Goal: Task Accomplishment & Management: Manage account settings

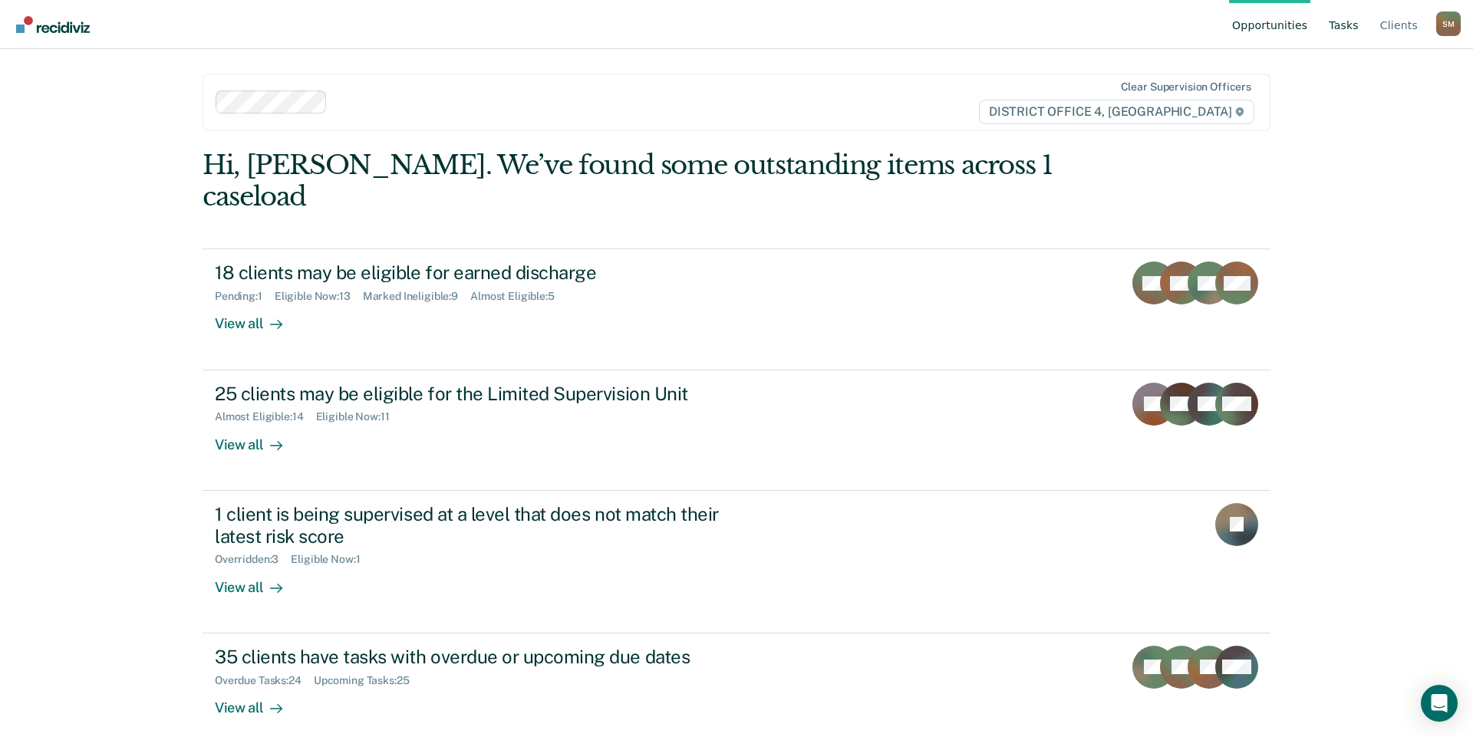
click at [1358, 25] on link "Tasks" at bounding box center [1344, 24] width 36 height 49
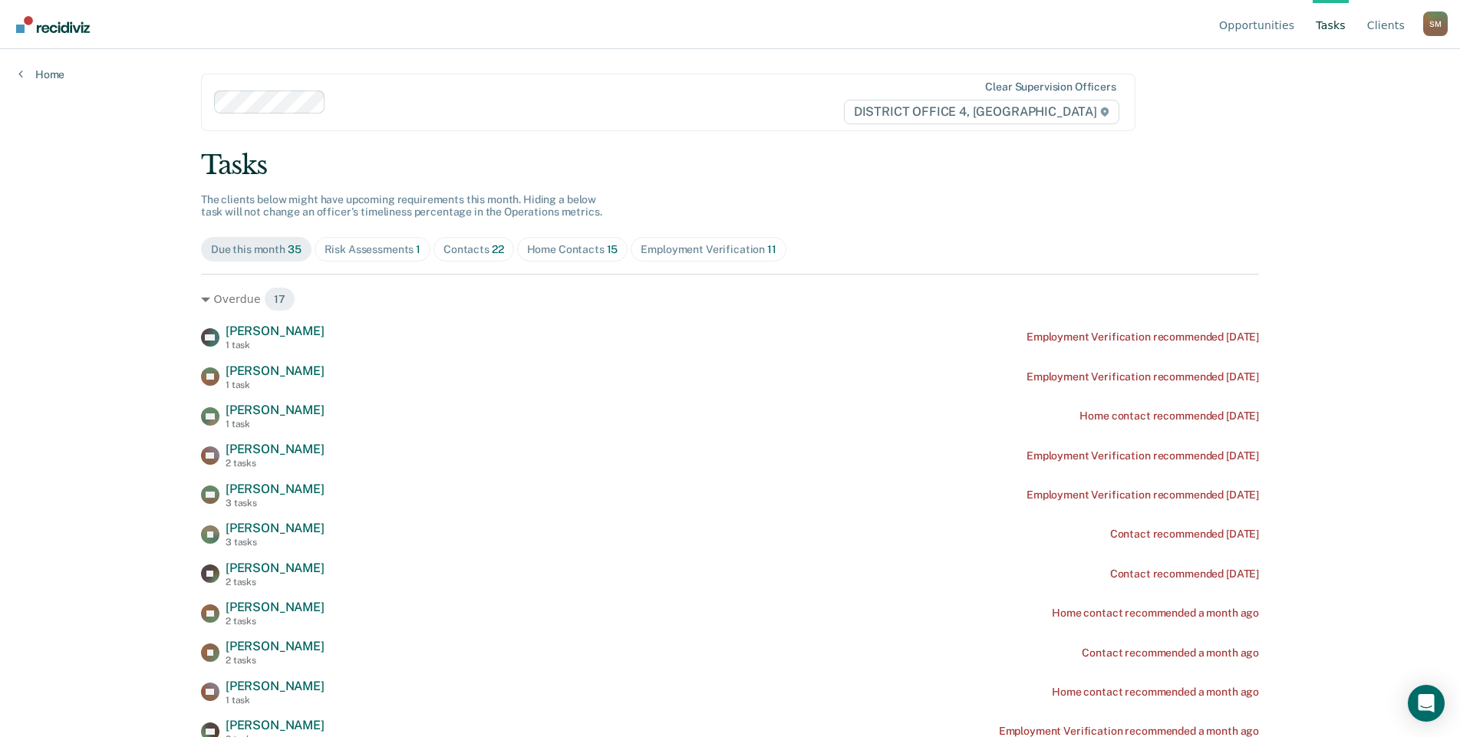
click at [550, 247] on div "Home Contacts 15" at bounding box center [572, 249] width 91 height 13
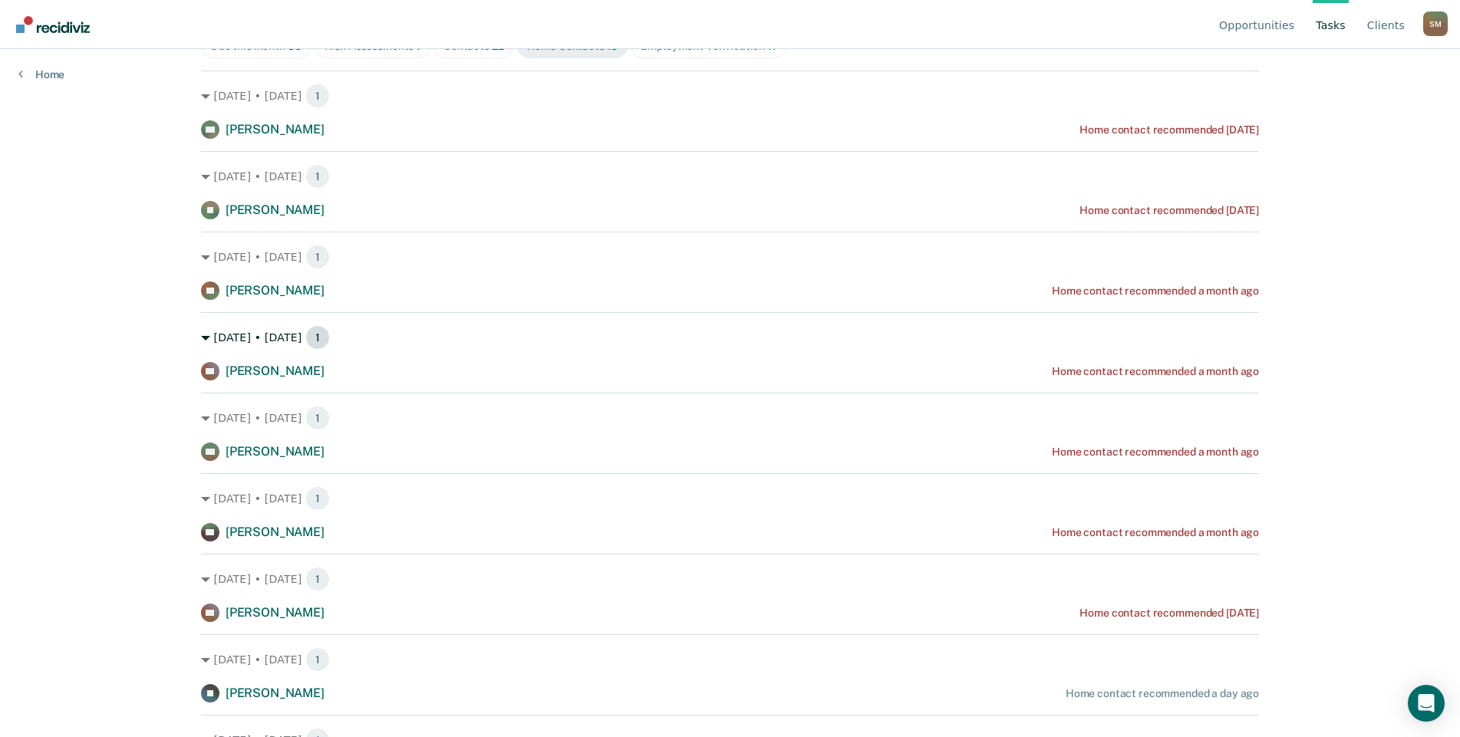
scroll to position [230, 0]
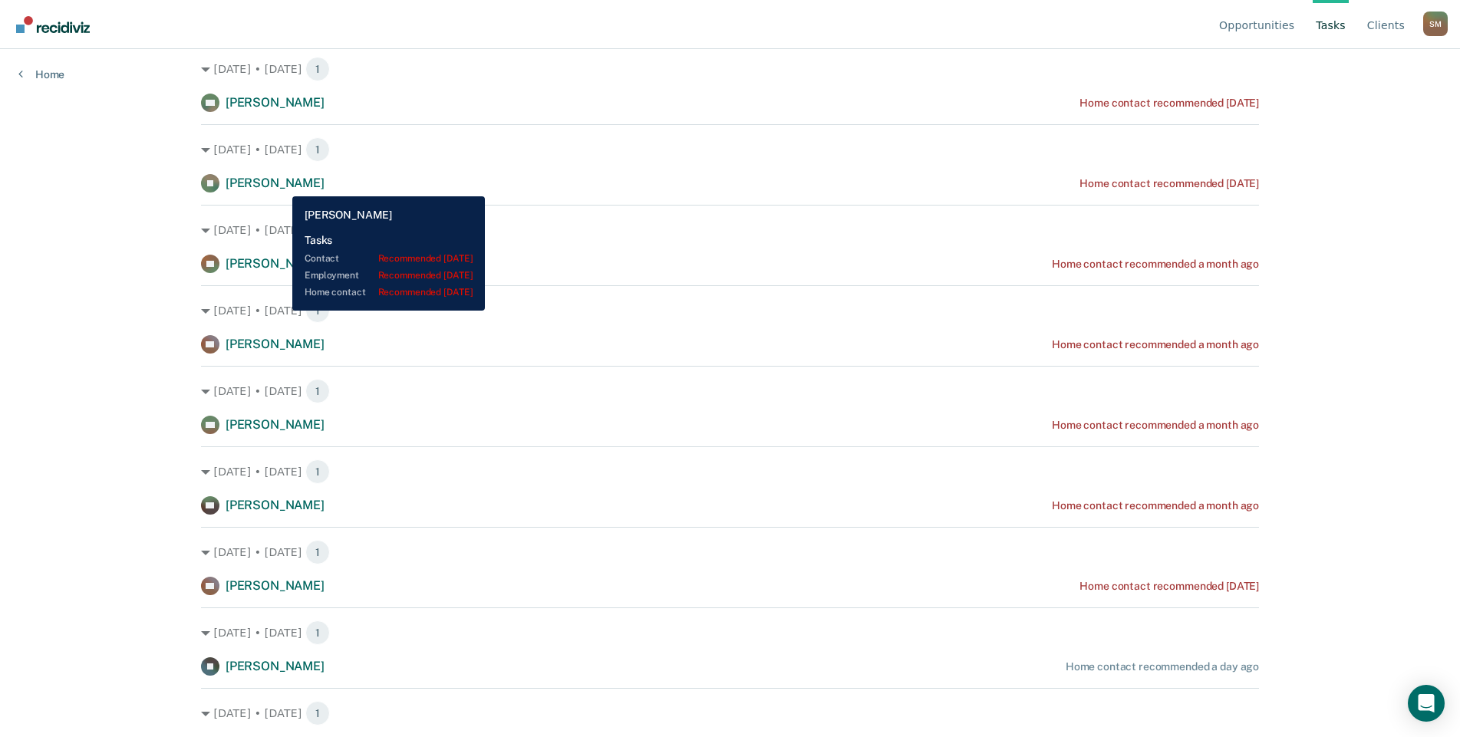
click at [281, 185] on span "Joshua Leavitt" at bounding box center [275, 183] width 99 height 15
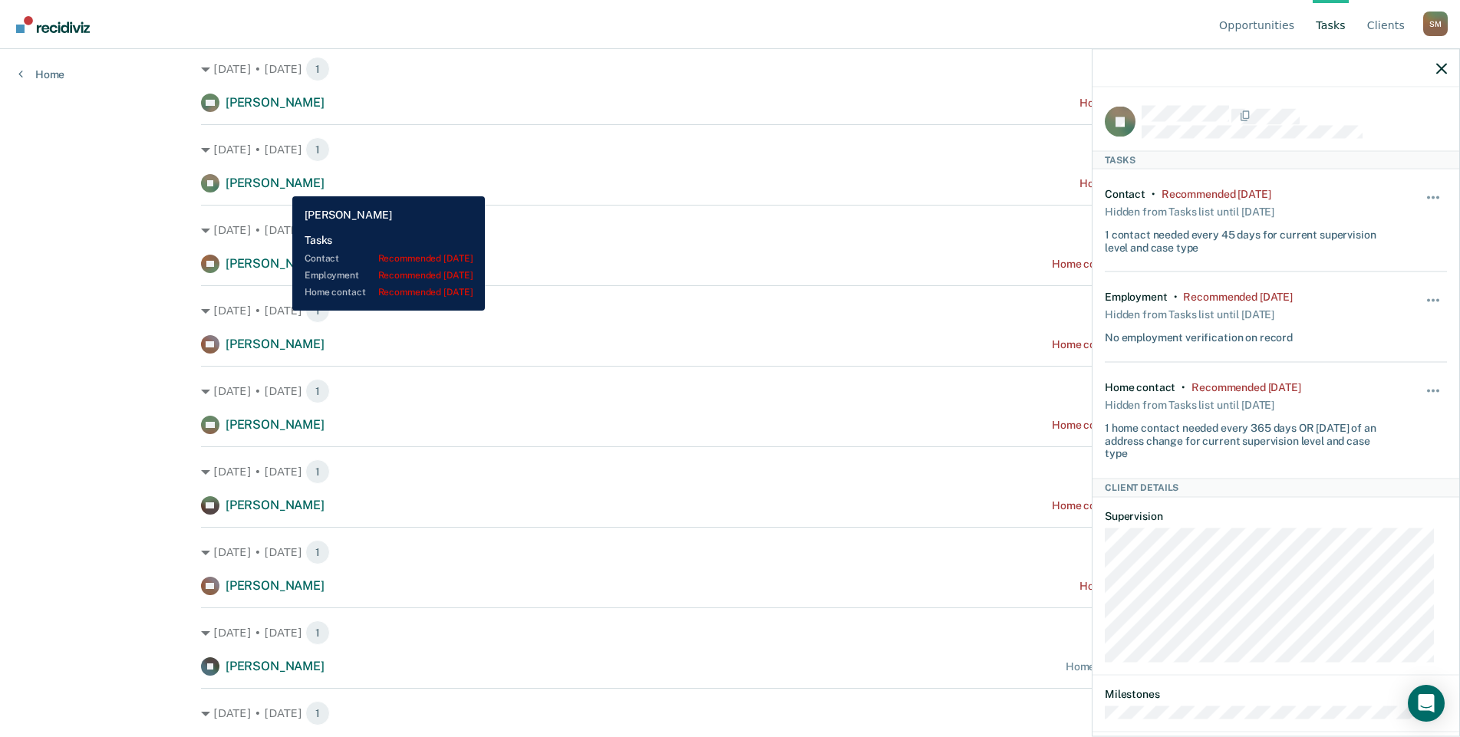
click at [281, 185] on span "Joshua Leavitt" at bounding box center [275, 183] width 99 height 15
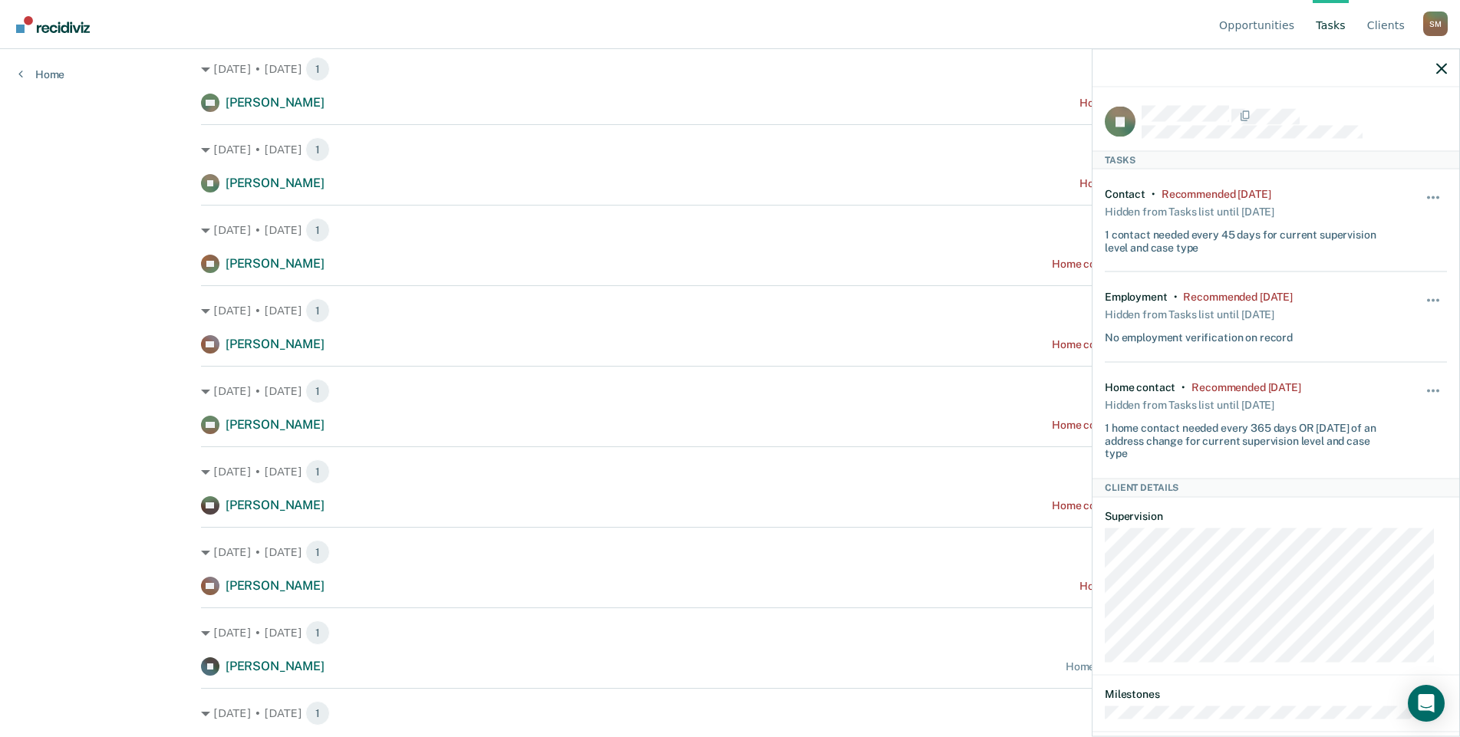
click at [548, 211] on div "Aug. 19 • Tuesday 1 YR Yvette Rojas Home contact recommended a month ago" at bounding box center [730, 239] width 1058 height 68
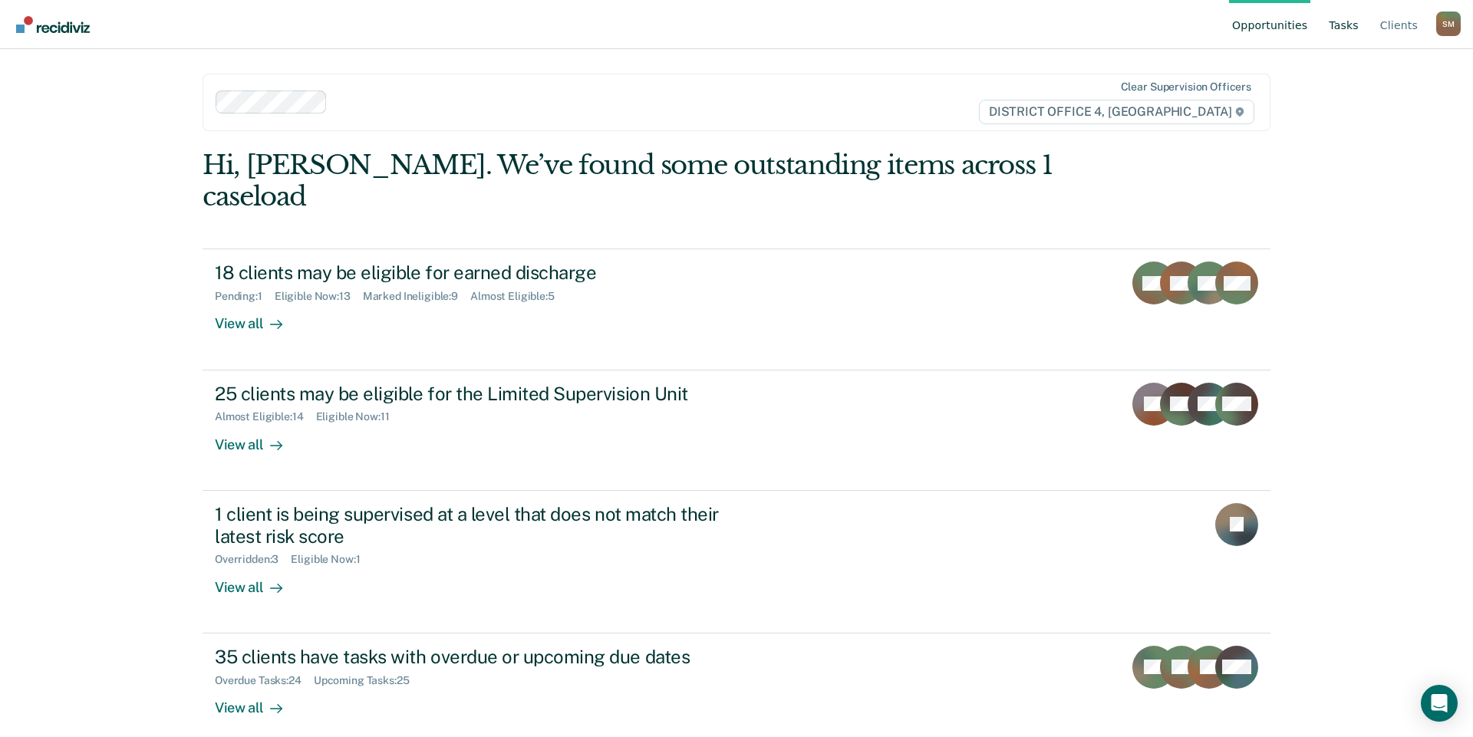
click at [1355, 26] on link "Tasks" at bounding box center [1344, 24] width 36 height 49
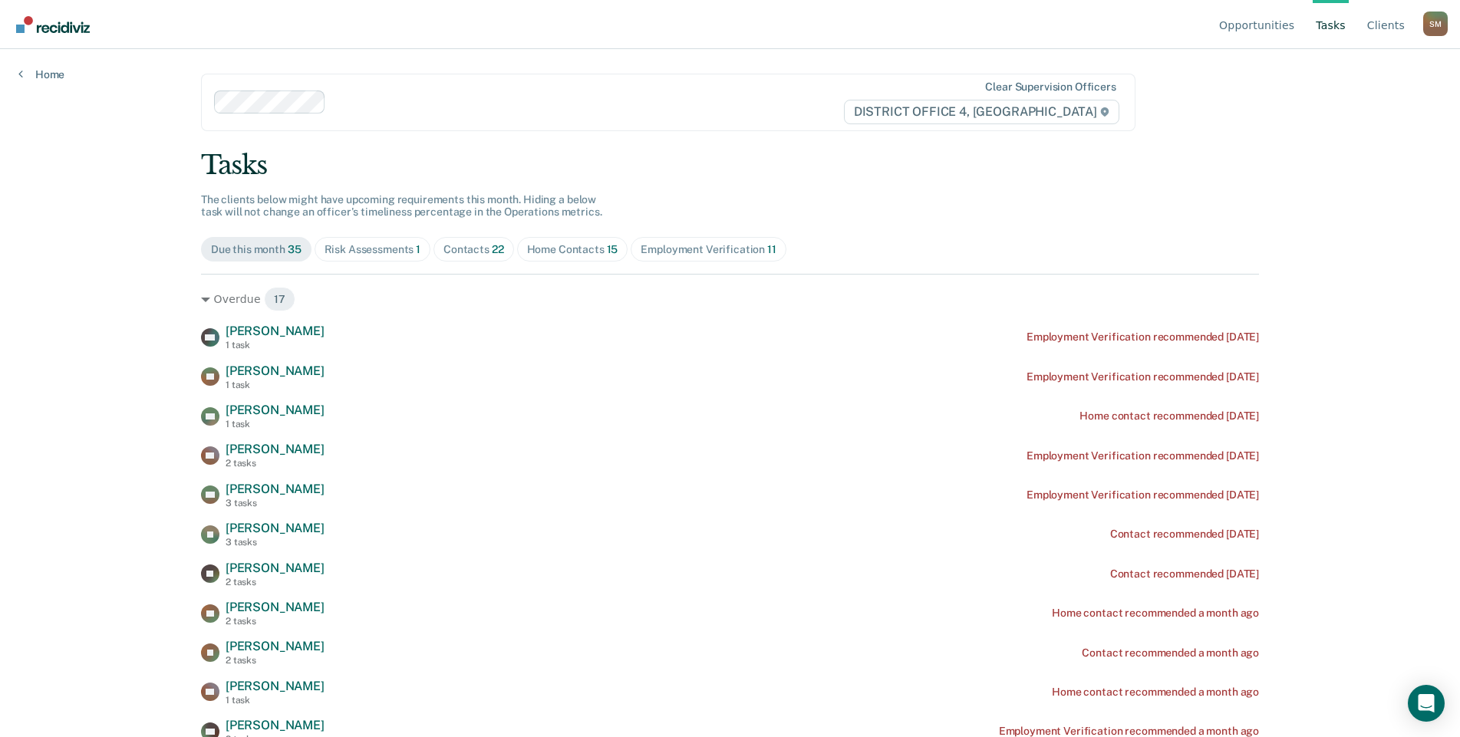
click at [585, 251] on div "Home Contacts 15" at bounding box center [572, 249] width 91 height 13
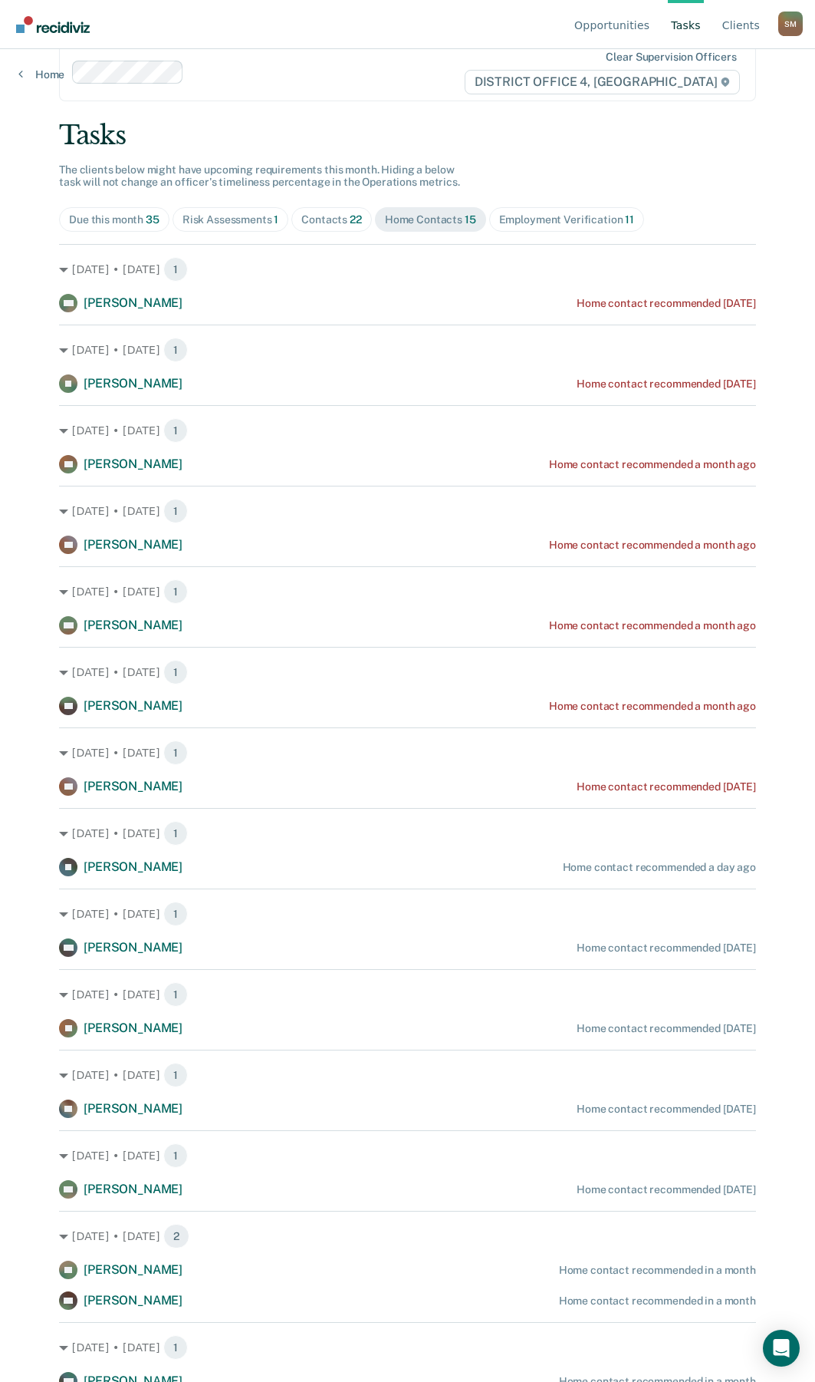
scroll to position [38, 0]
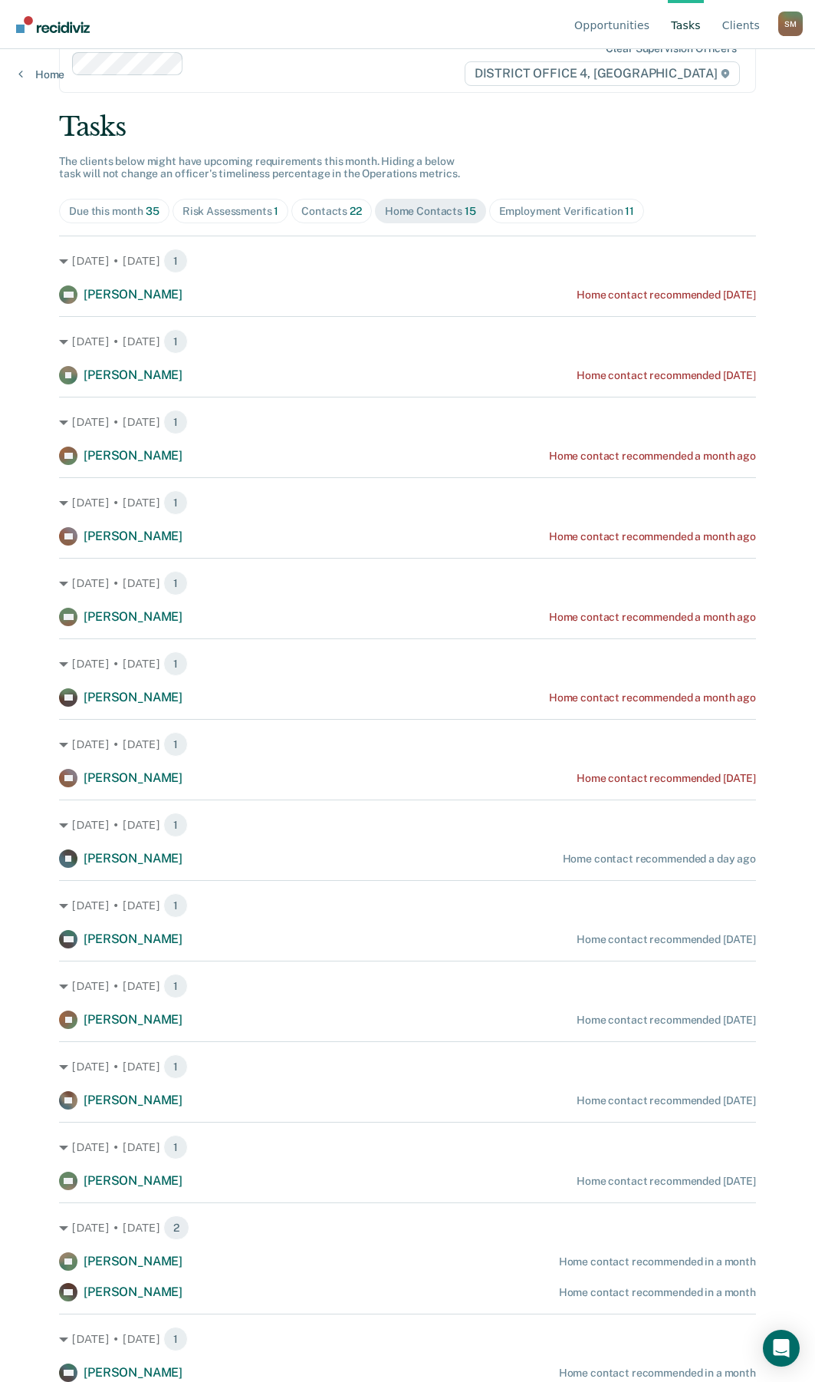
click at [323, 211] on div "Contacts 22" at bounding box center [331, 211] width 61 height 13
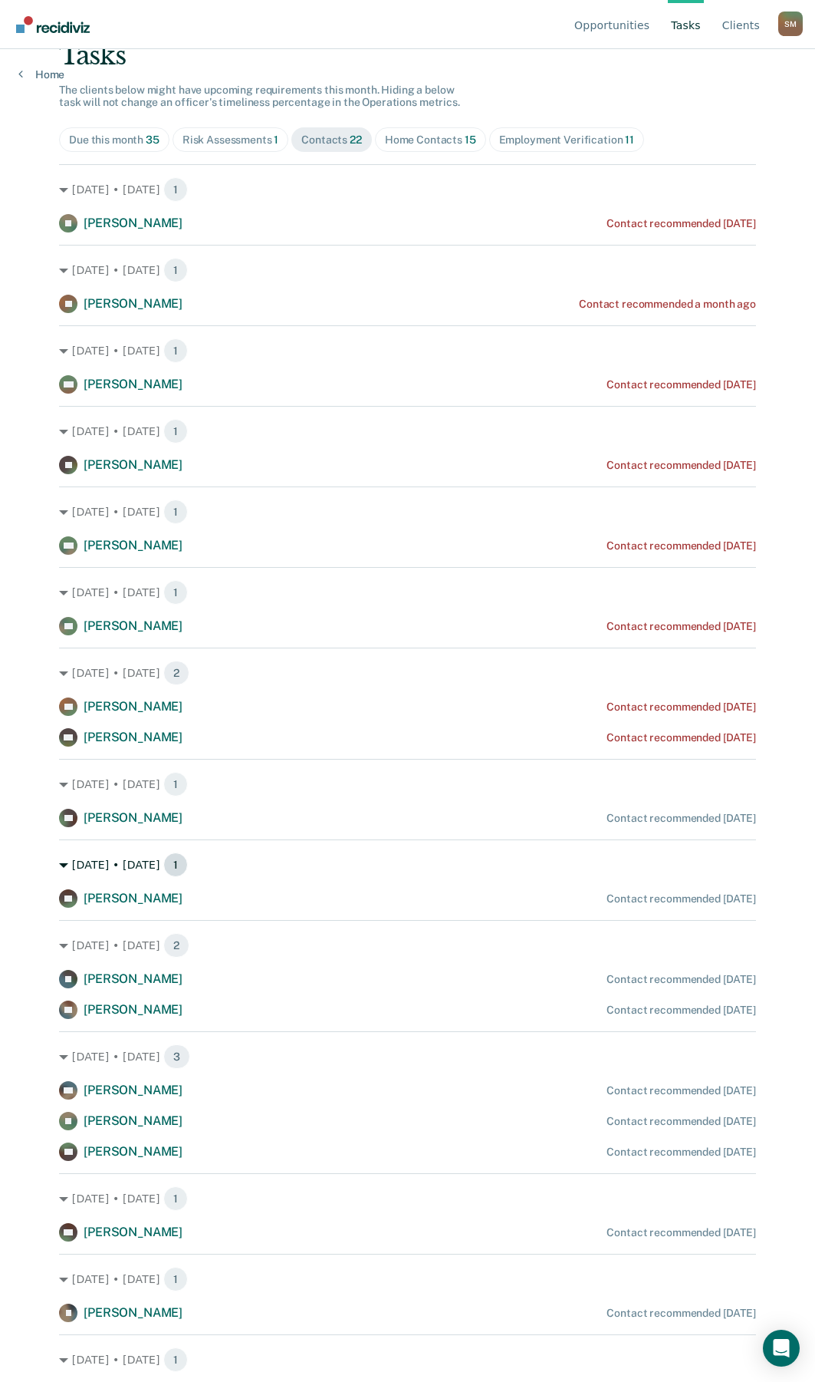
scroll to position [0, 0]
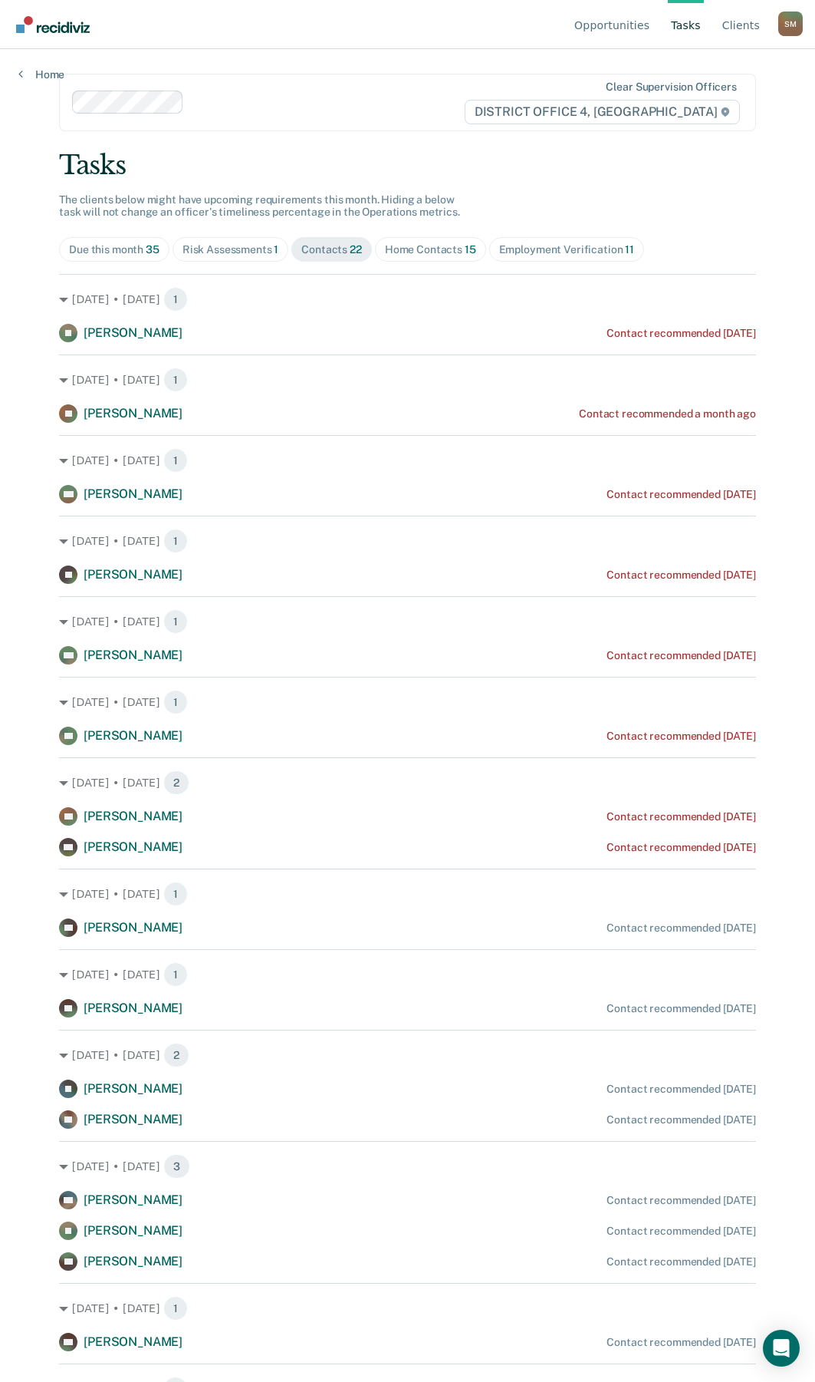
click at [425, 245] on div "Home Contacts 15" at bounding box center [430, 249] width 91 height 13
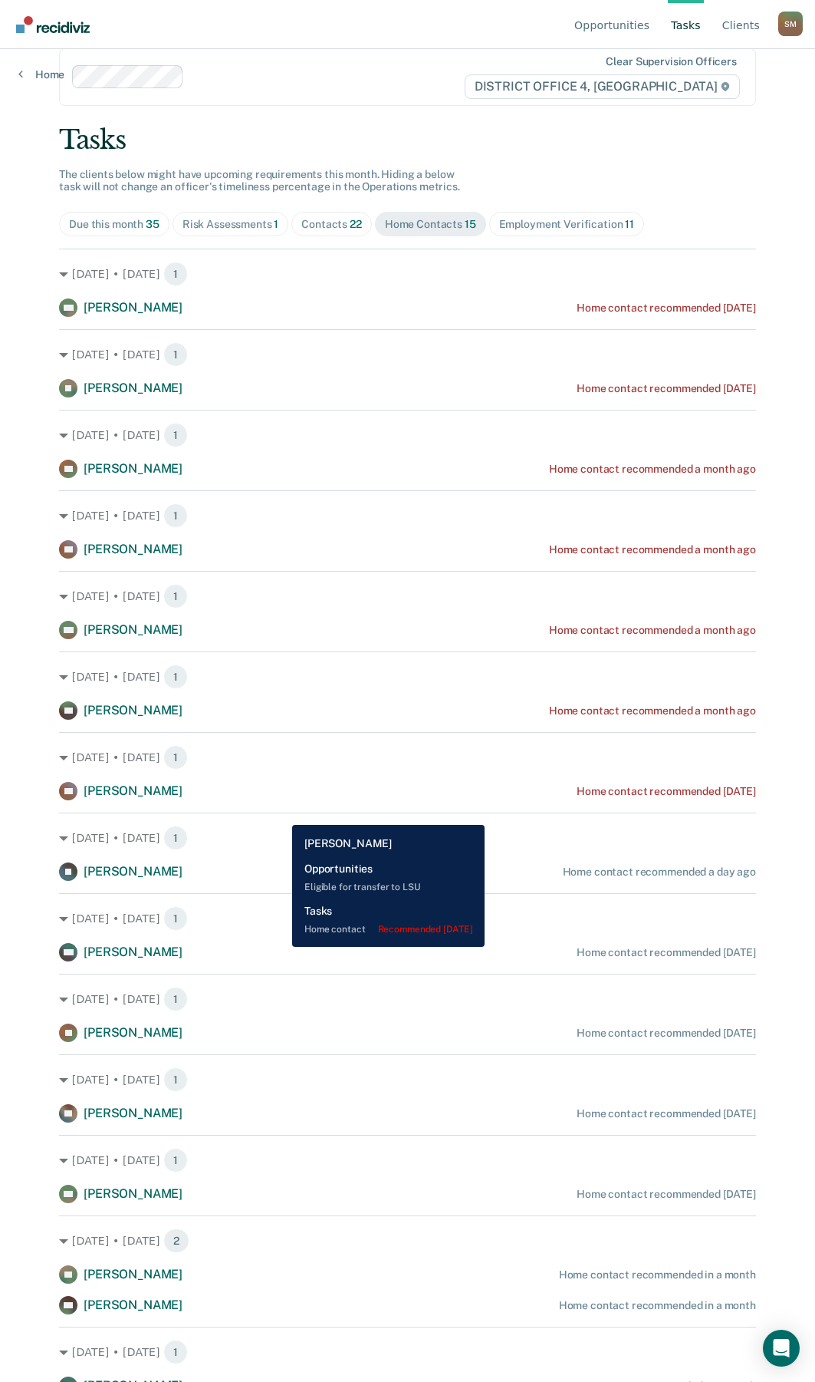
scroll to position [38, 0]
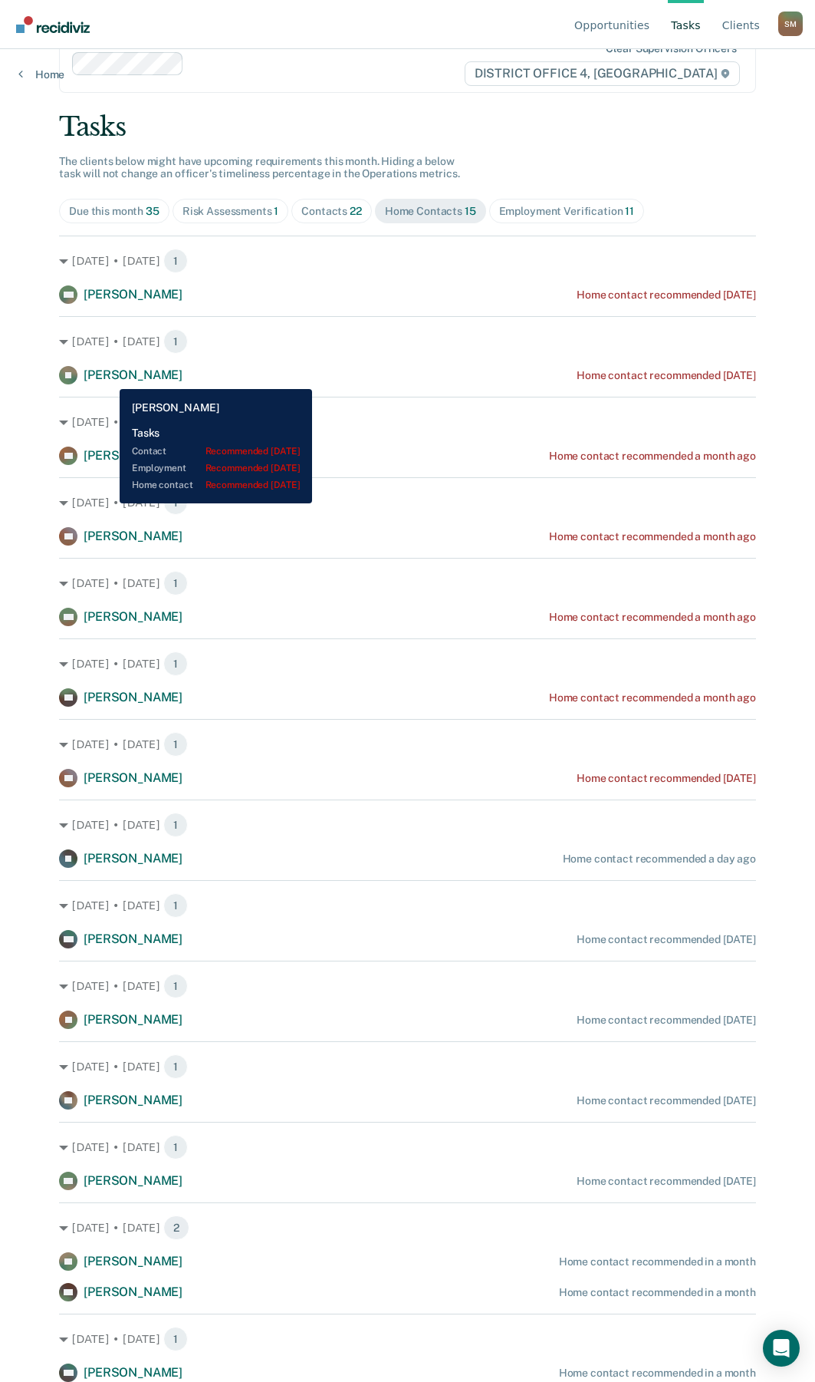
click at [108, 377] on span "Joshua Leavitt" at bounding box center [133, 374] width 99 height 15
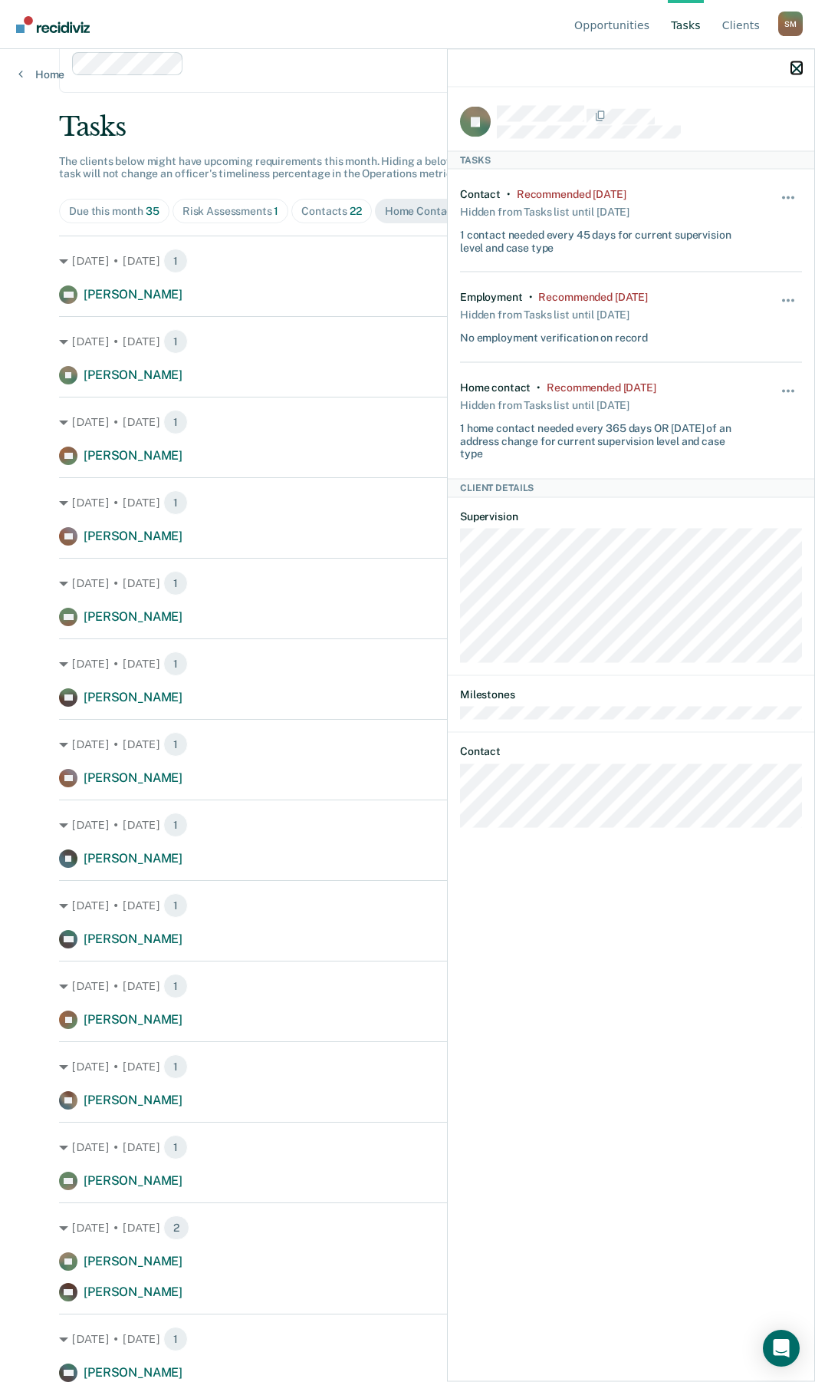
click at [798, 67] on icon "button" at bounding box center [797, 68] width 11 height 11
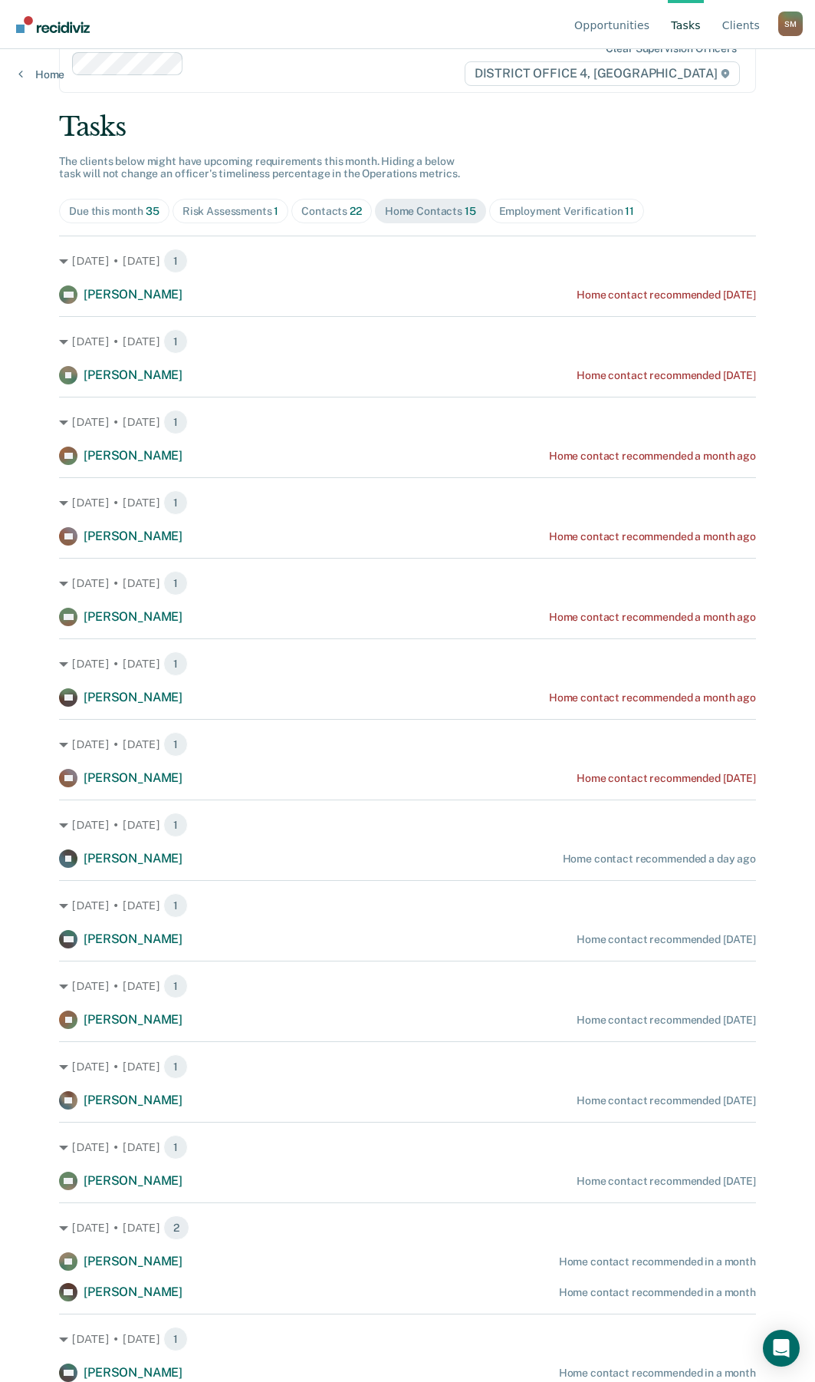
scroll to position [0, 0]
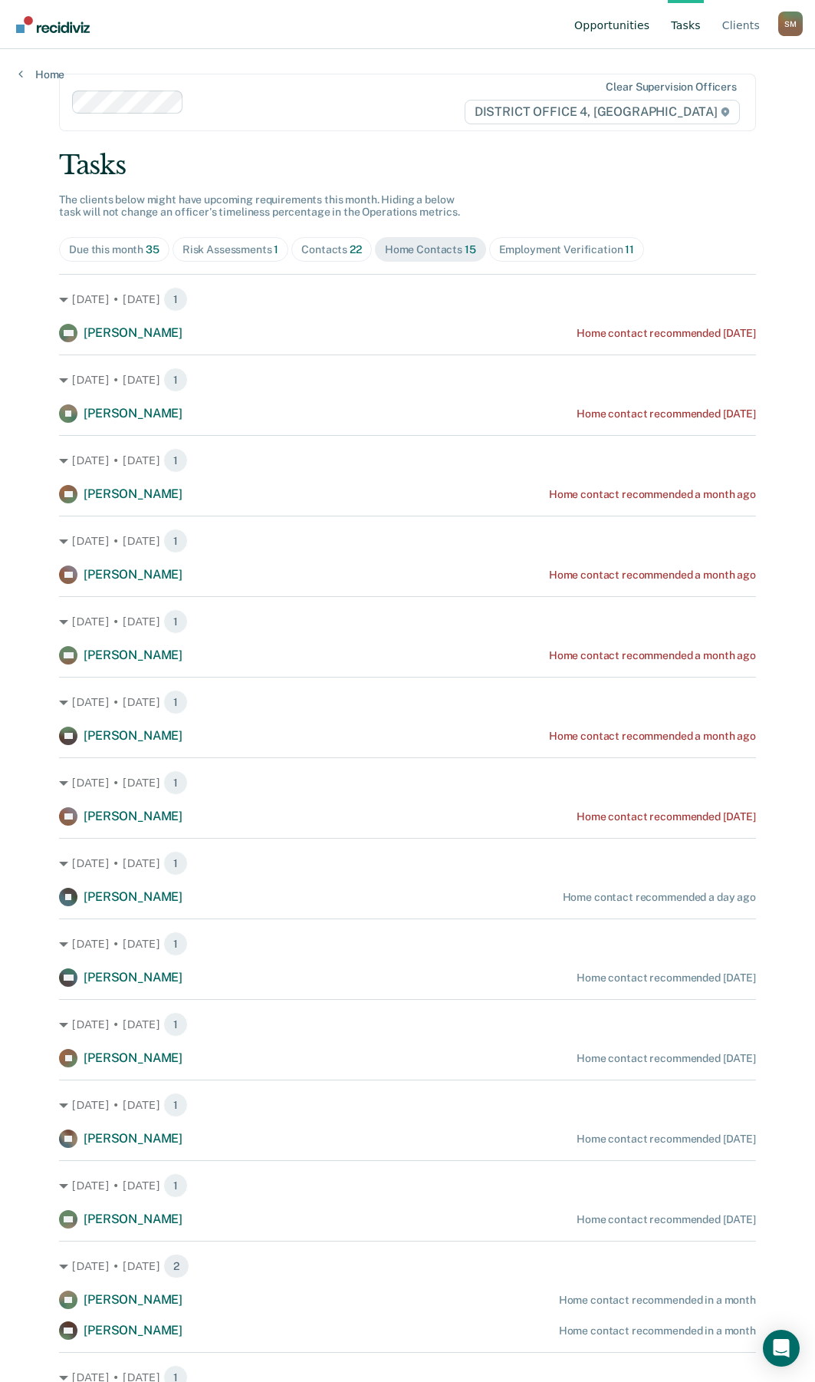
click at [633, 31] on link "Opportunities" at bounding box center [612, 24] width 81 height 49
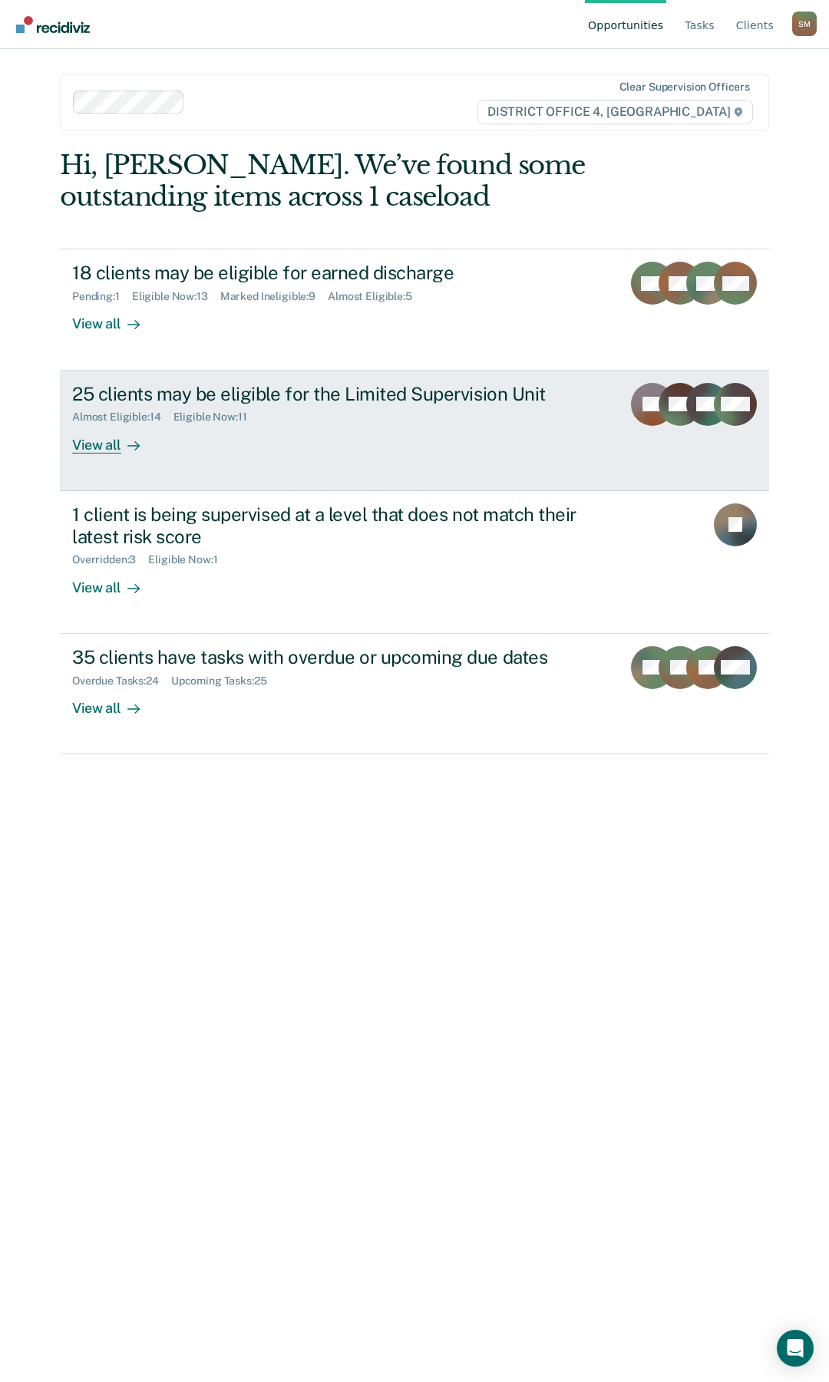
click at [275, 397] on div "25 clients may be eligible for the Limited Supervision Unit" at bounding box center [340, 394] width 537 height 22
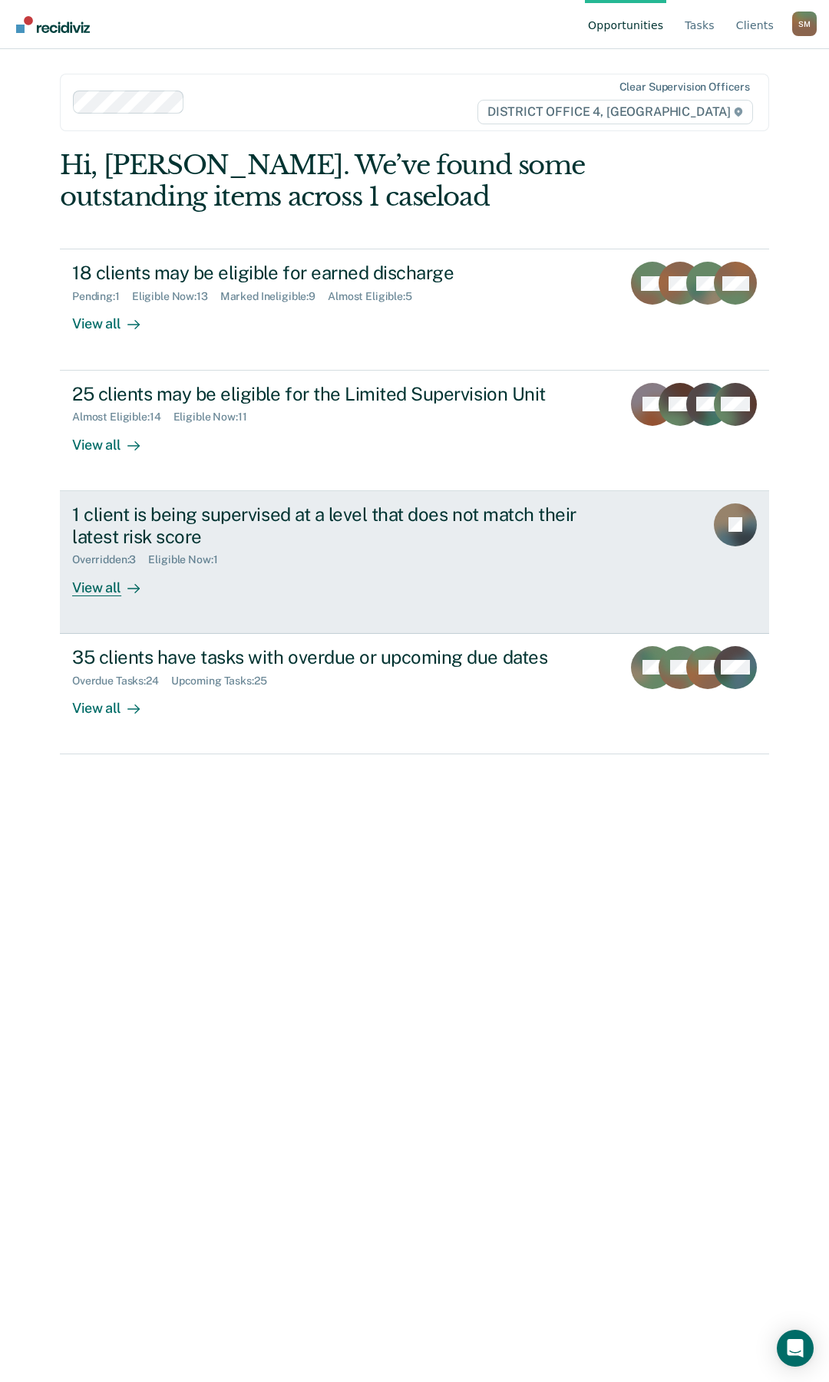
click at [272, 517] on div "1 client is being supervised at a level that does not match their latest risk s…" at bounding box center [341, 525] width 539 height 44
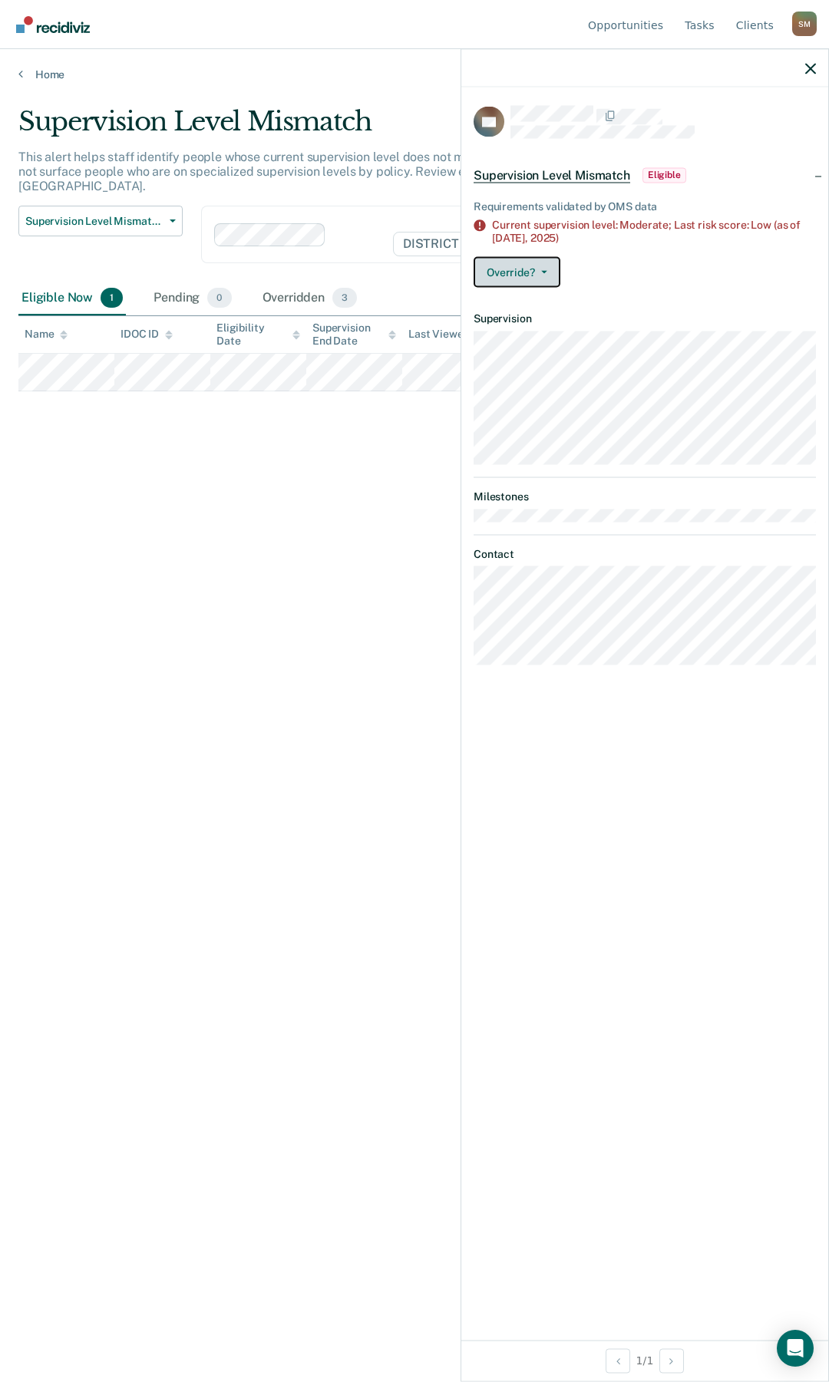
click at [542, 268] on button "Override?" at bounding box center [516, 271] width 87 height 31
click at [536, 338] on button "Mark Overridden" at bounding box center [547, 333] width 148 height 25
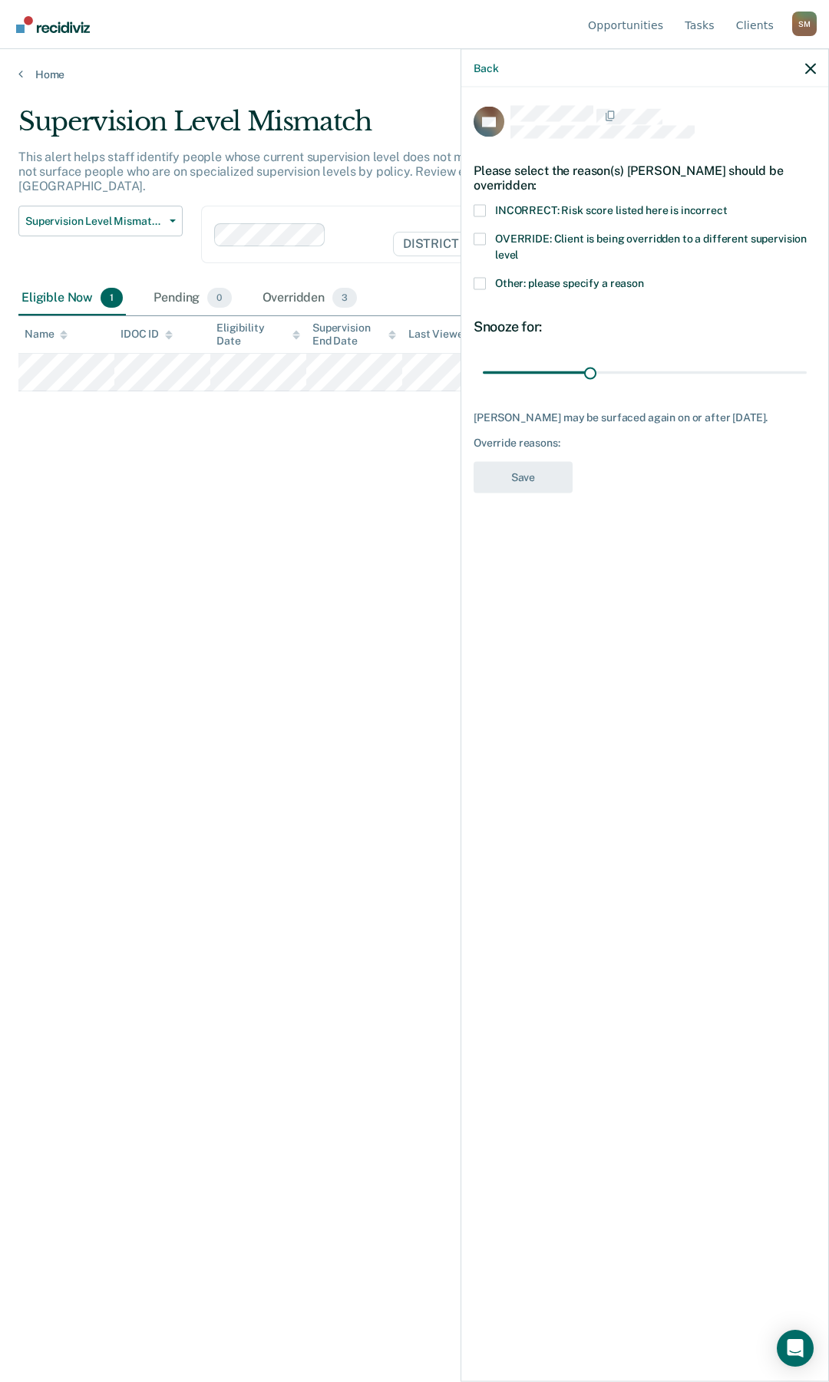
click at [479, 239] on span at bounding box center [479, 238] width 12 height 12
click at [518, 249] on input "OVERRIDE: Client is being overridden to a different supervision level" at bounding box center [518, 249] width 0 height 0
click at [530, 471] on button "Save" at bounding box center [522, 476] width 99 height 31
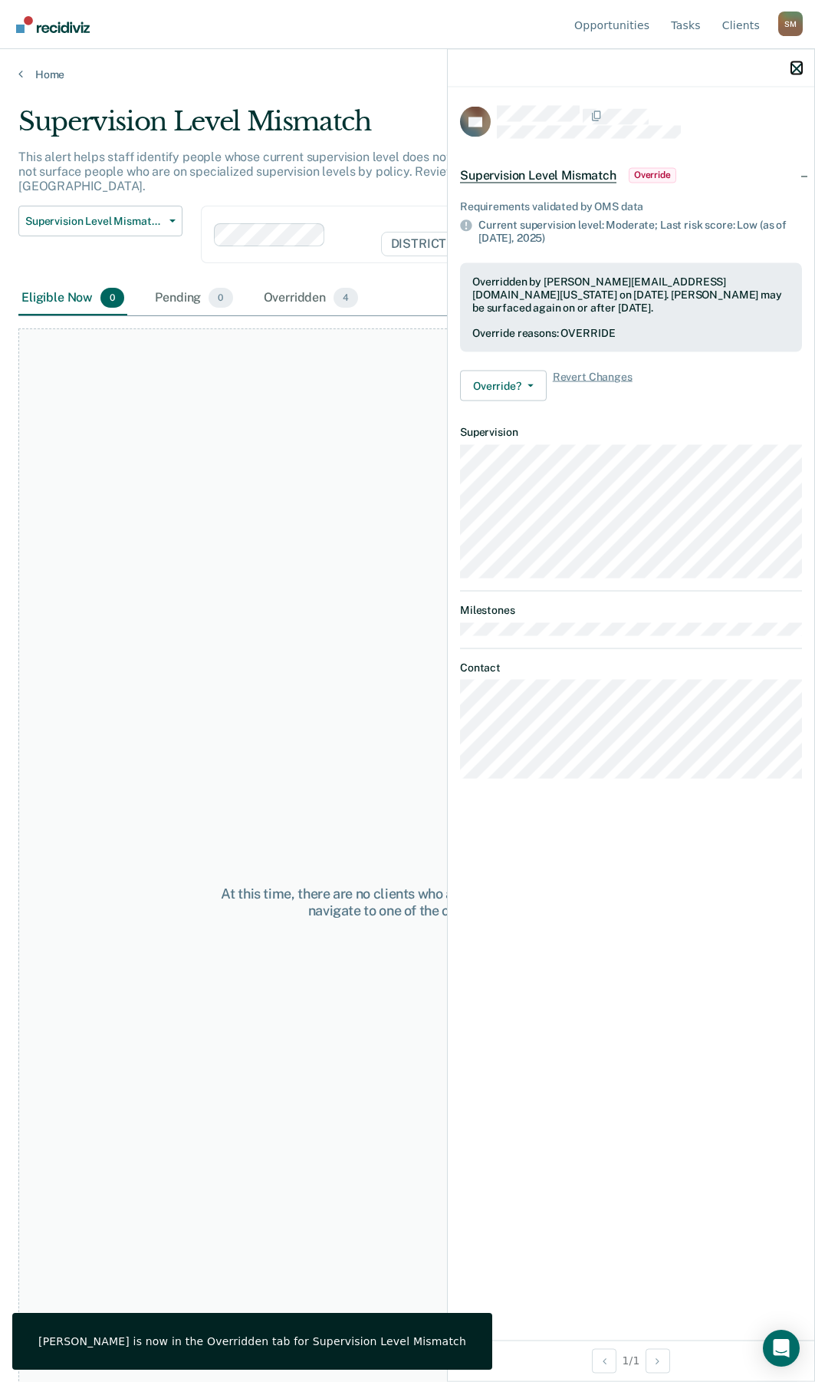
click at [796, 68] on icon "button" at bounding box center [797, 68] width 11 height 11
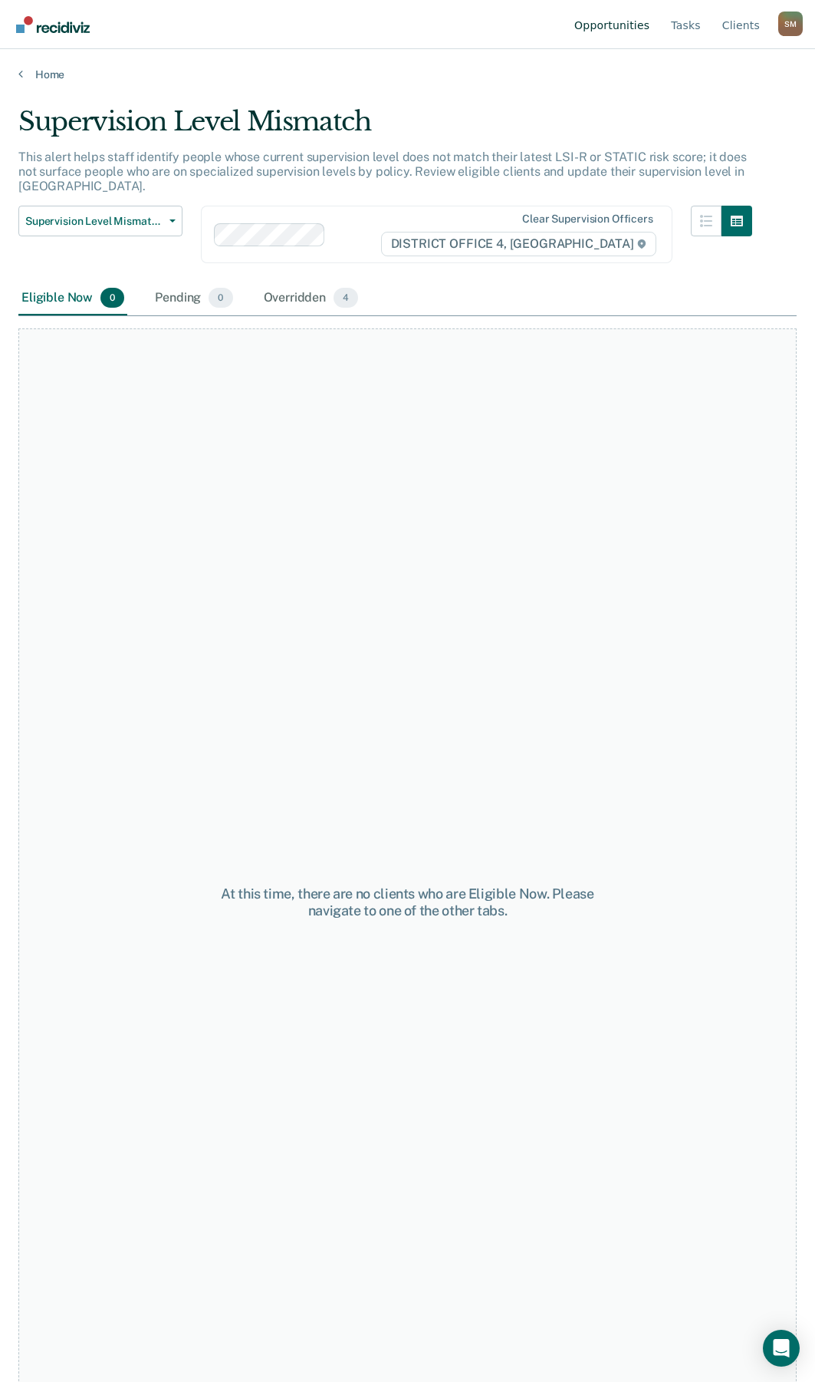
click at [612, 25] on link "Opportunities" at bounding box center [612, 24] width 81 height 49
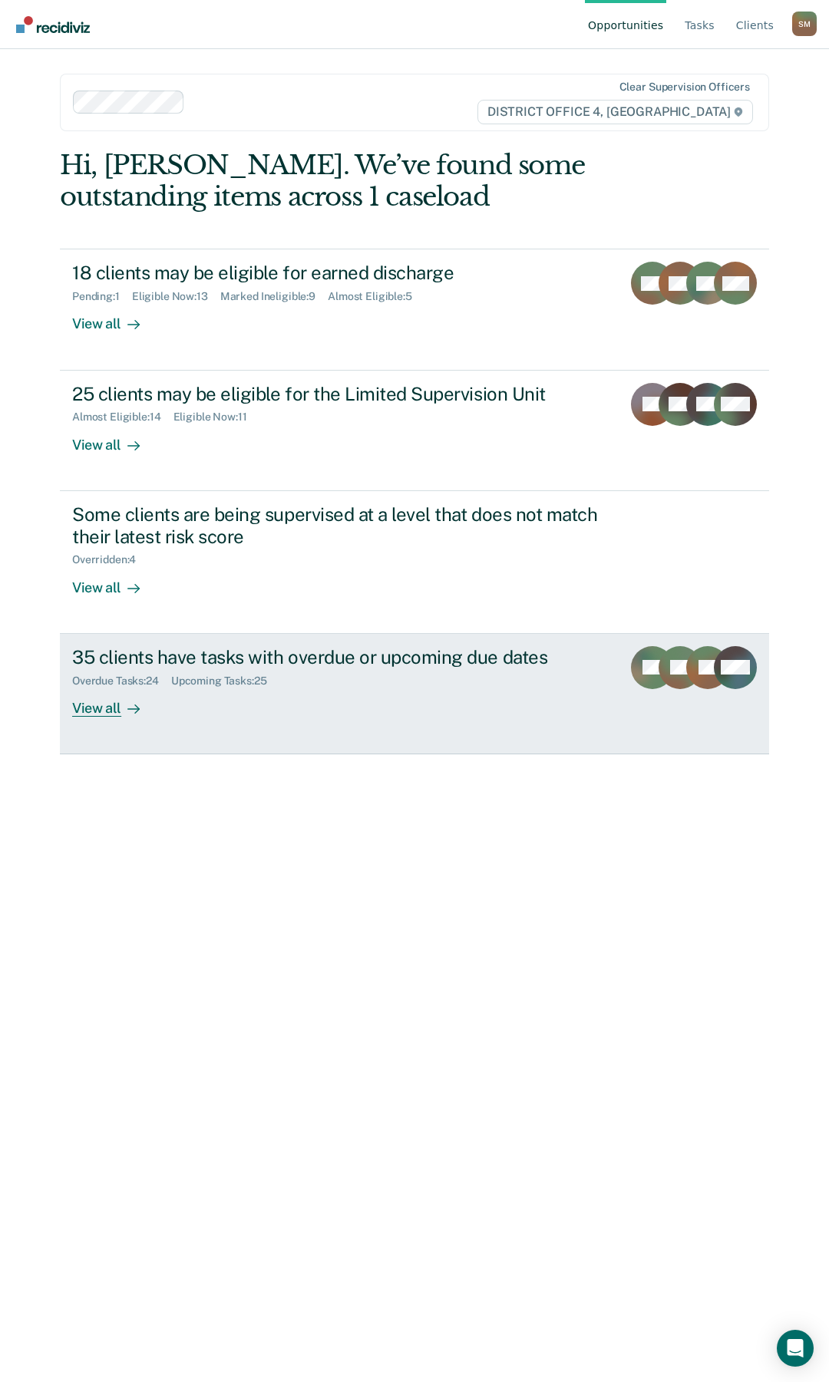
click at [184, 662] on div "35 clients have tasks with overdue or upcoming due dates" at bounding box center [340, 657] width 537 height 22
